Goal: Task Accomplishment & Management: Manage account settings

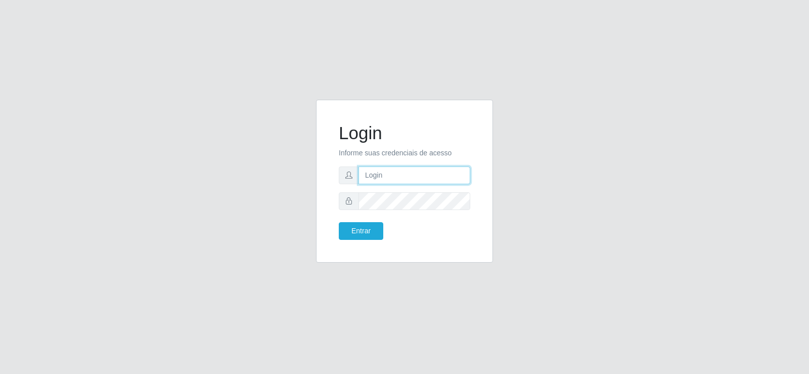
drag, startPoint x: 380, startPoint y: 168, endPoint x: 380, endPoint y: 174, distance: 6.1
click at [380, 172] on input "text" at bounding box center [415, 175] width 112 height 18
type input "s"
type input "q"
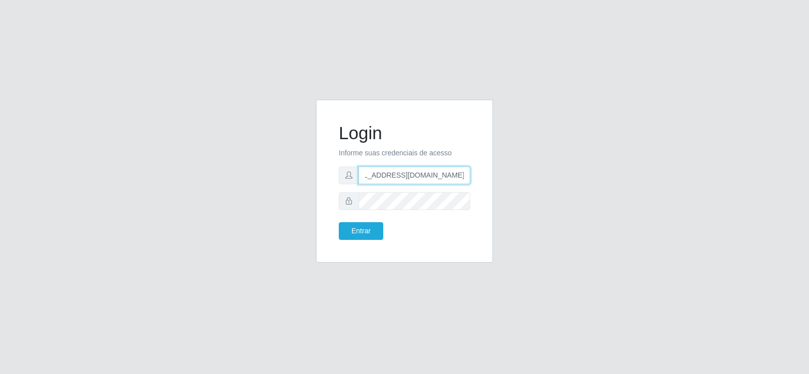
type input "[EMAIL_ADDRESS][DOMAIN_NAME]"
click at [377, 230] on button "Entrar" at bounding box center [361, 231] width 45 height 18
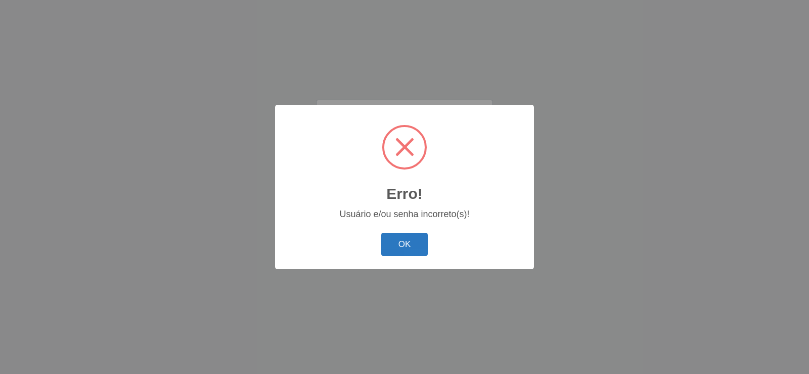
click at [407, 240] on button "OK" at bounding box center [404, 245] width 47 height 24
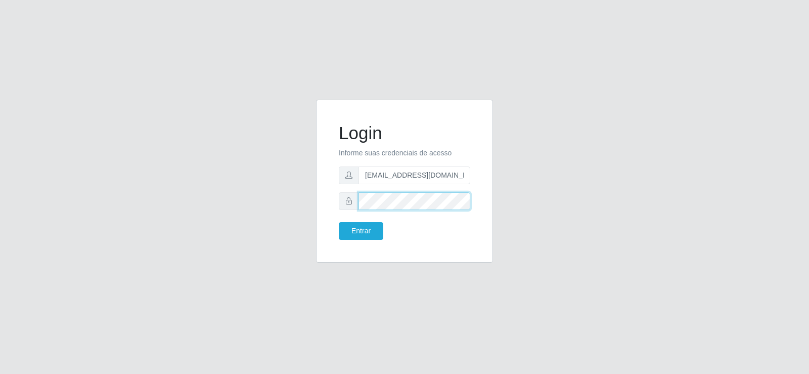
click at [348, 197] on div at bounding box center [405, 201] width 132 height 18
click at [354, 231] on button "Entrar" at bounding box center [361, 231] width 45 height 18
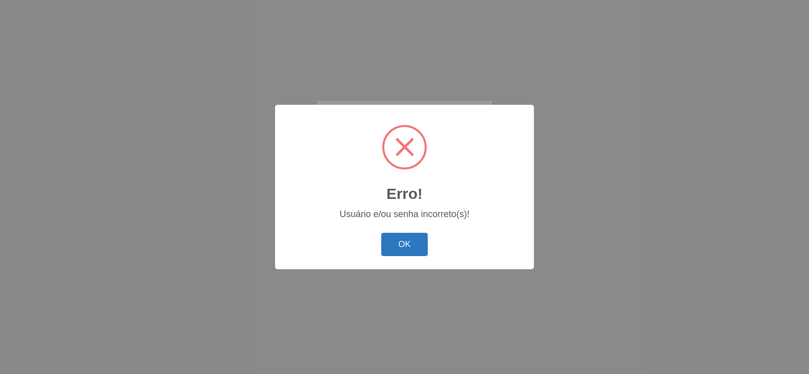
click at [385, 244] on button "OK" at bounding box center [404, 245] width 47 height 24
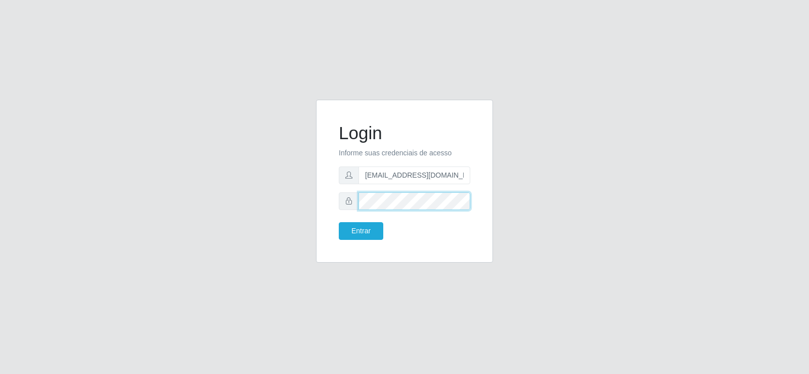
click at [315, 194] on div "Login Informe suas credenciais de acesso [EMAIL_ADDRESS][DOMAIN_NAME] Entrar" at bounding box center [405, 187] width 192 height 175
click at [360, 234] on button "Entrar" at bounding box center [361, 231] width 45 height 18
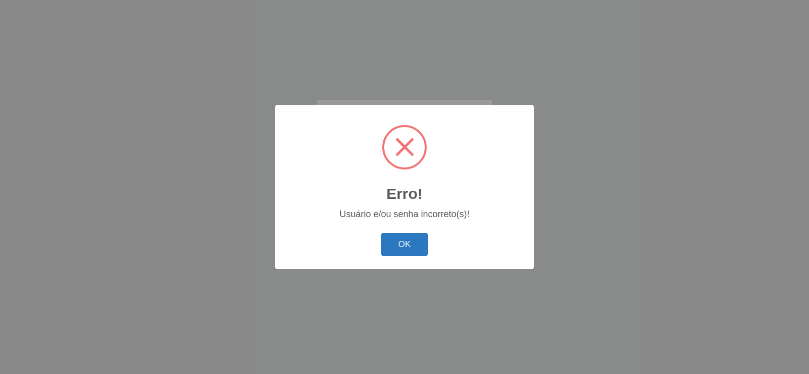
click at [394, 246] on button "OK" at bounding box center [404, 245] width 47 height 24
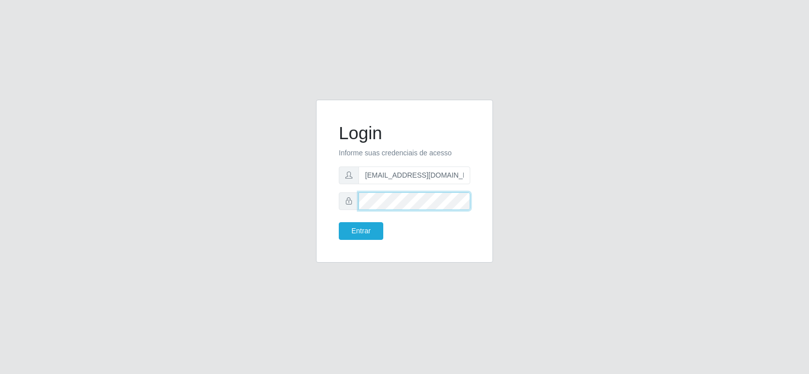
click at [311, 189] on div "Login Informe suas credenciais de acesso [EMAIL_ADDRESS][DOMAIN_NAME] Entrar" at bounding box center [405, 187] width 192 height 175
click at [358, 234] on button "Entrar" at bounding box center [361, 231] width 45 height 18
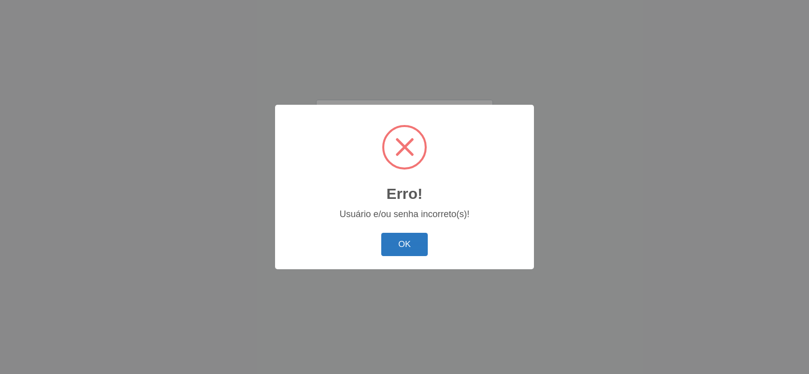
click at [415, 245] on button "OK" at bounding box center [404, 245] width 47 height 24
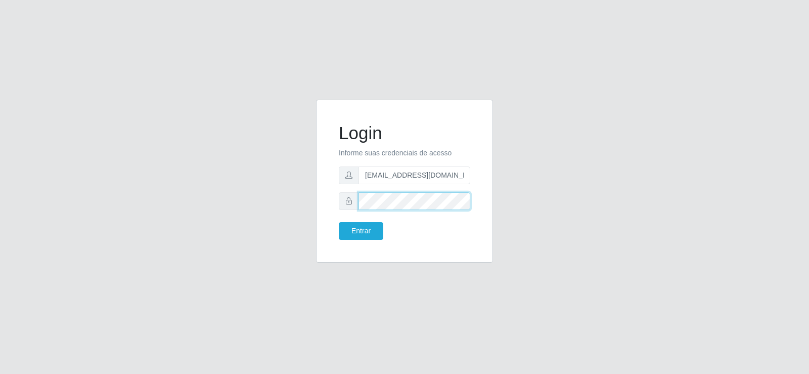
click at [326, 204] on div "Login Informe suas credenciais de acesso [EMAIL_ADDRESS][DOMAIN_NAME] Entrar" at bounding box center [404, 181] width 177 height 163
click at [358, 230] on button "Entrar" at bounding box center [361, 231] width 45 height 18
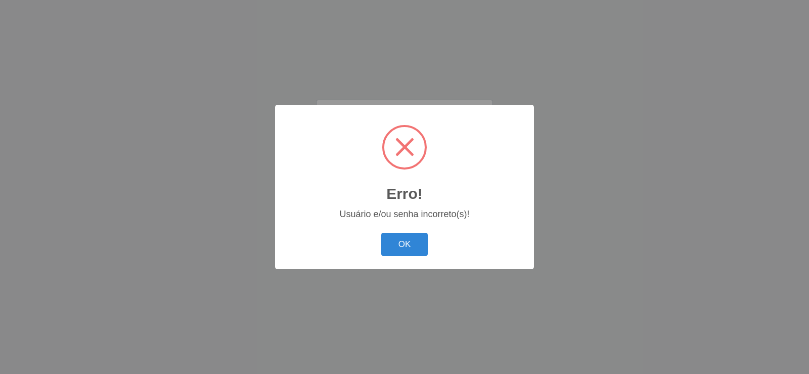
click at [416, 247] on button "OK" at bounding box center [404, 245] width 47 height 24
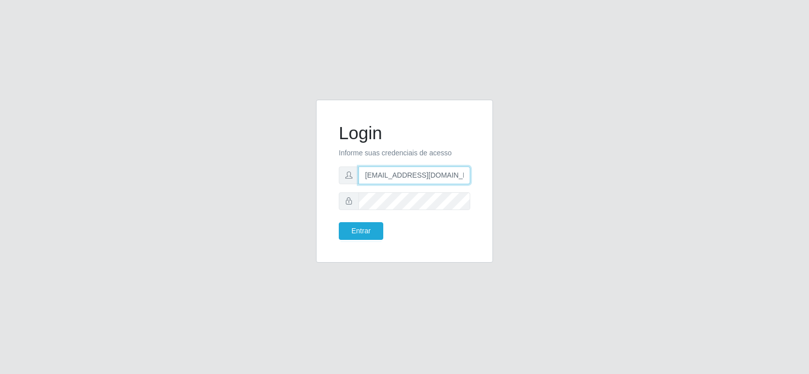
click at [464, 174] on input "[EMAIL_ADDRESS][DOMAIN_NAME]" at bounding box center [415, 175] width 112 height 18
